Goal: Transaction & Acquisition: Download file/media

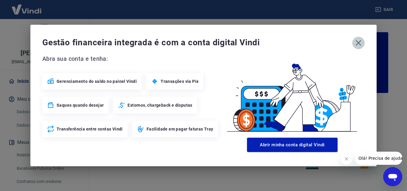
click at [358, 43] on icon "button" at bounding box center [359, 43] width 6 height 6
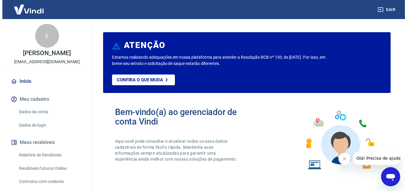
scroll to position [30, 0]
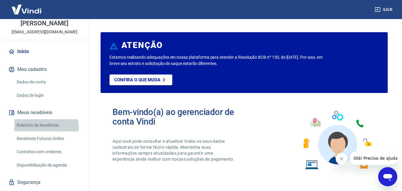
click at [44, 128] on link "Relatório de Recebíveis" at bounding box center [48, 125] width 68 height 12
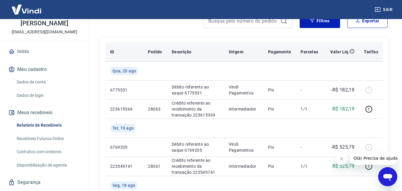
scroll to position [30, 0]
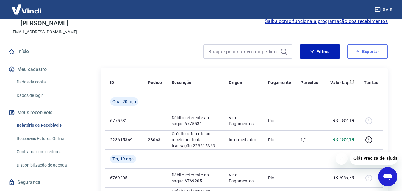
click at [377, 50] on button "Exportar" at bounding box center [368, 51] width 41 height 14
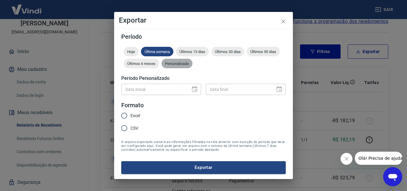
click at [177, 65] on span "Personalizado" at bounding box center [176, 63] width 31 height 4
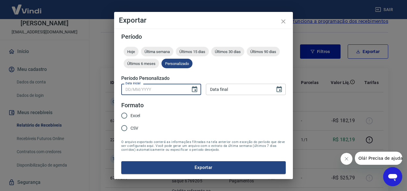
type input "DD/MM/YYYY"
click at [183, 91] on input "DD/MM/YYYY" at bounding box center [153, 89] width 65 height 11
click at [190, 91] on button "Choose date" at bounding box center [195, 89] width 12 height 12
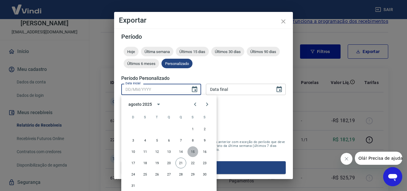
click at [193, 154] on button "15" at bounding box center [192, 151] width 11 height 11
type input "[DATE]"
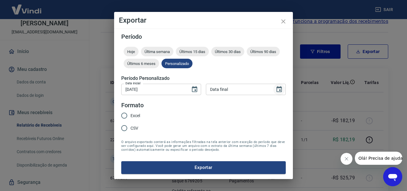
click at [283, 90] on button "Choose date" at bounding box center [279, 89] width 12 height 12
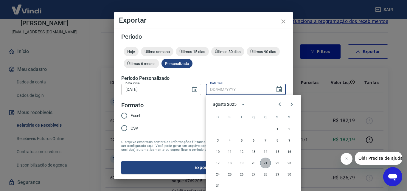
click at [262, 165] on button "21" at bounding box center [265, 163] width 11 height 11
type input "[DATE]"
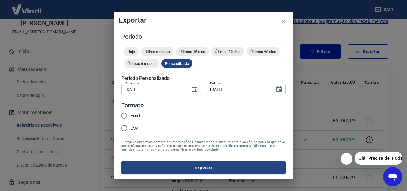
click at [131, 118] on span "Excel" at bounding box center [135, 116] width 10 height 6
click at [130, 118] on input "Excel" at bounding box center [124, 115] width 13 height 13
radio input "true"
click at [279, 91] on icon "Choose date, selected date is 21 de ago de 2025" at bounding box center [279, 89] width 7 height 7
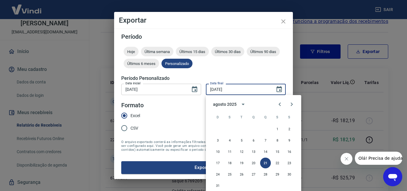
click at [261, 72] on form "Período Hoje Última semana Últimos 15 dias Últimos 30 dias Últimos 90 dias Últi…" at bounding box center [203, 104] width 164 height 140
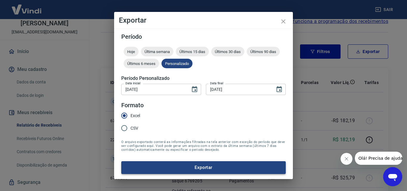
click at [189, 164] on button "Exportar" at bounding box center [203, 167] width 164 height 13
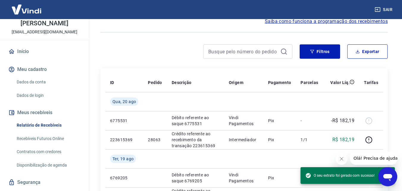
drag, startPoint x: 143, startPoint y: 37, endPoint x: 216, endPoint y: 1, distance: 80.6
click at [145, 34] on div at bounding box center [244, 32] width 287 height 15
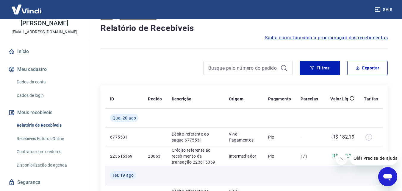
scroll to position [0, 0]
